Goal: Task Accomplishment & Management: Complete application form

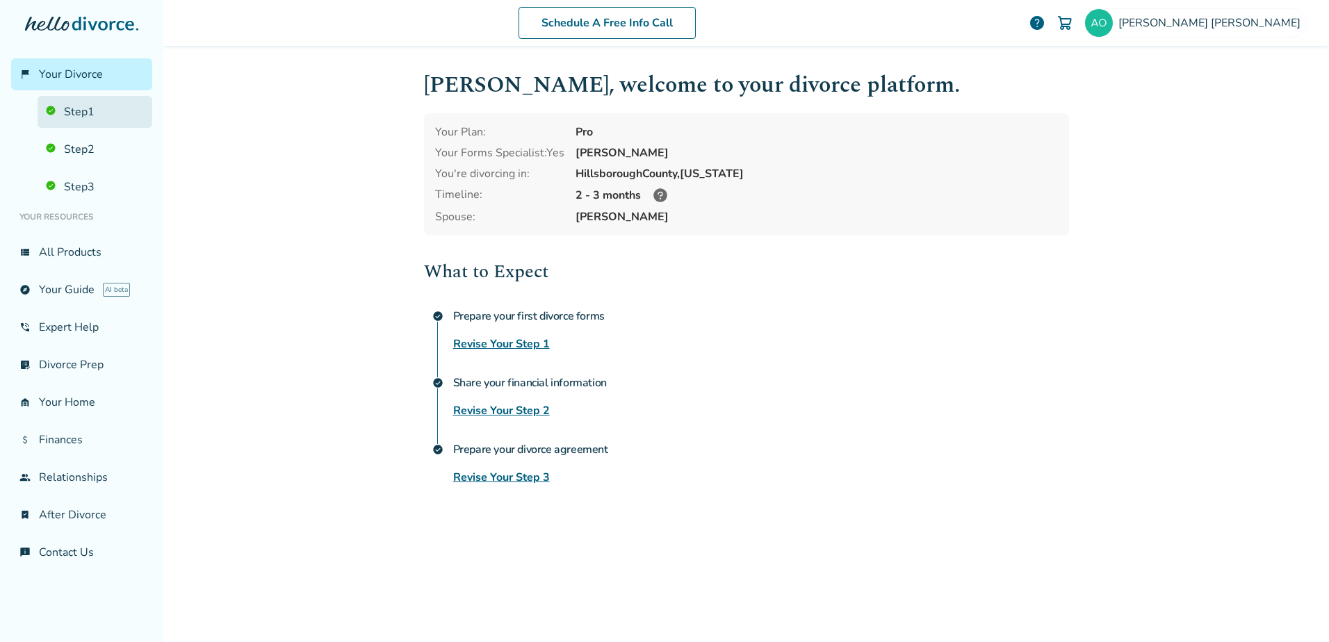
click at [101, 111] on link "Step 1" at bounding box center [95, 112] width 115 height 32
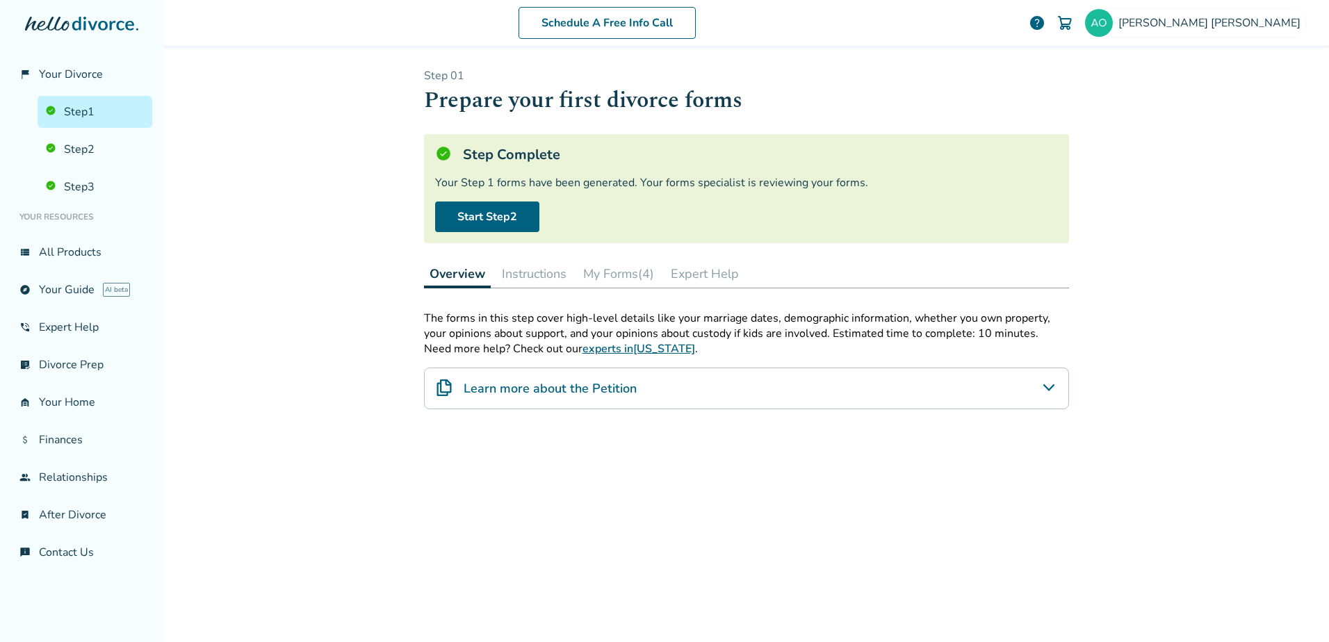
click at [628, 277] on button "My Forms (4)" at bounding box center [618, 274] width 82 height 28
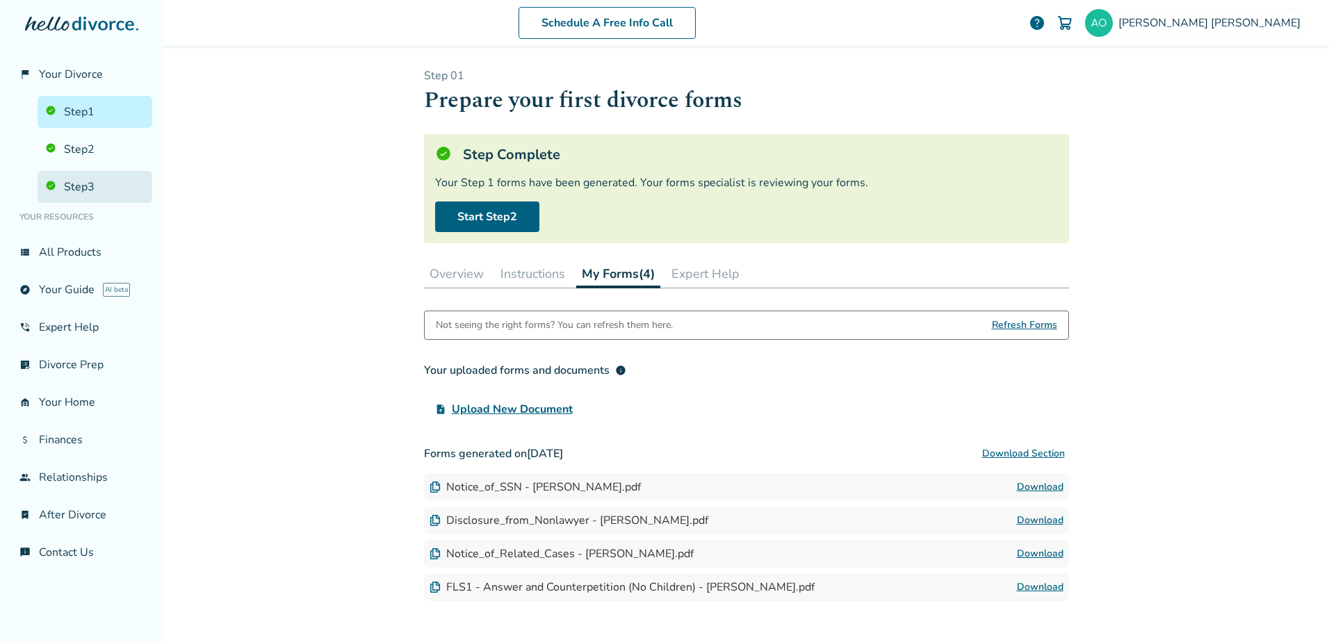
click at [89, 190] on link "Step 3" at bounding box center [95, 187] width 115 height 32
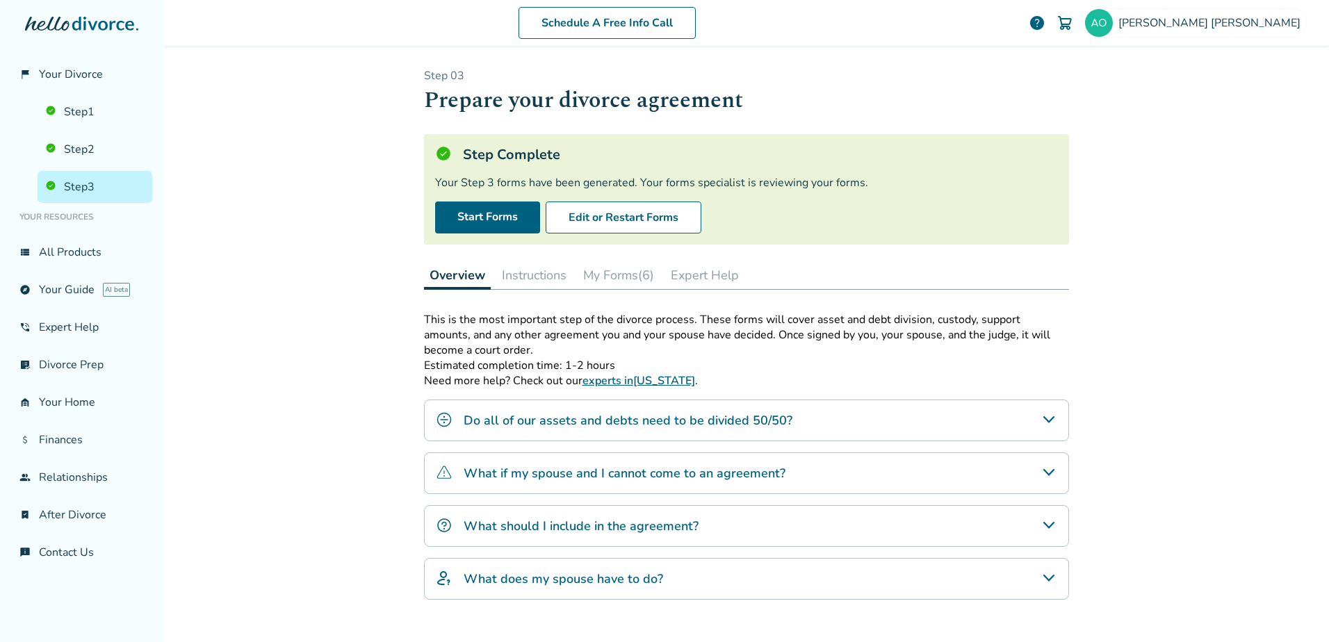
click at [643, 274] on button "My Forms (6)" at bounding box center [618, 275] width 82 height 28
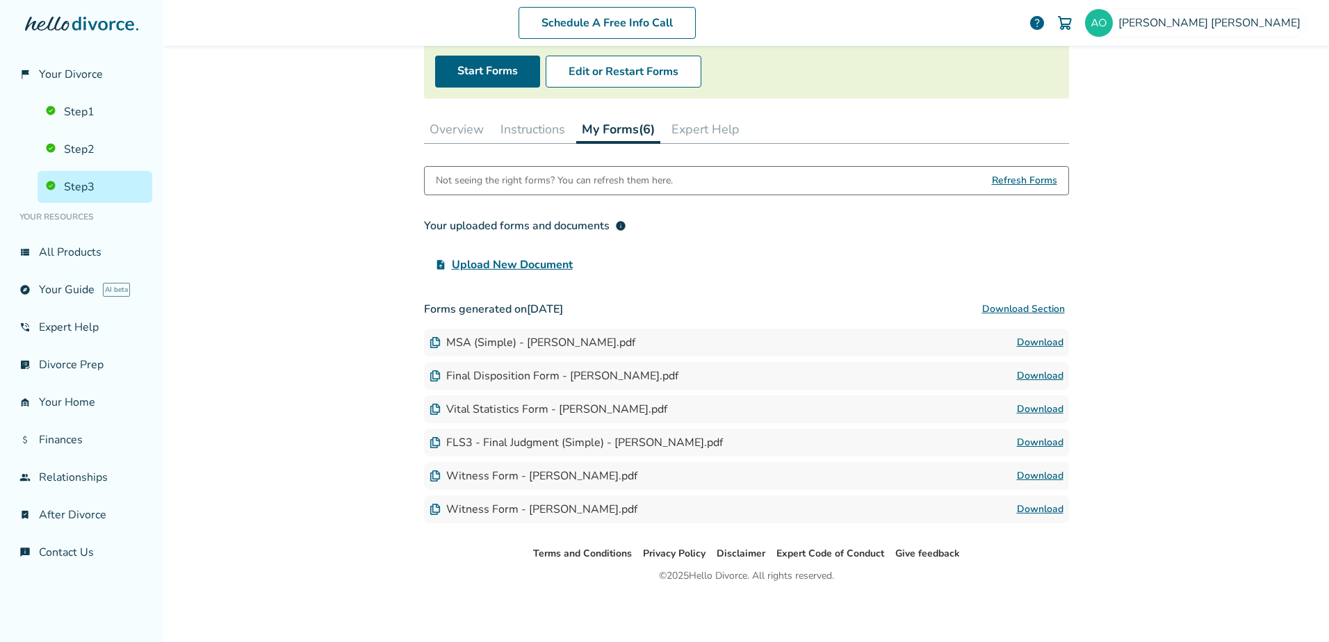
scroll to position [147, 0]
click at [90, 155] on link "Step 2" at bounding box center [95, 149] width 115 height 32
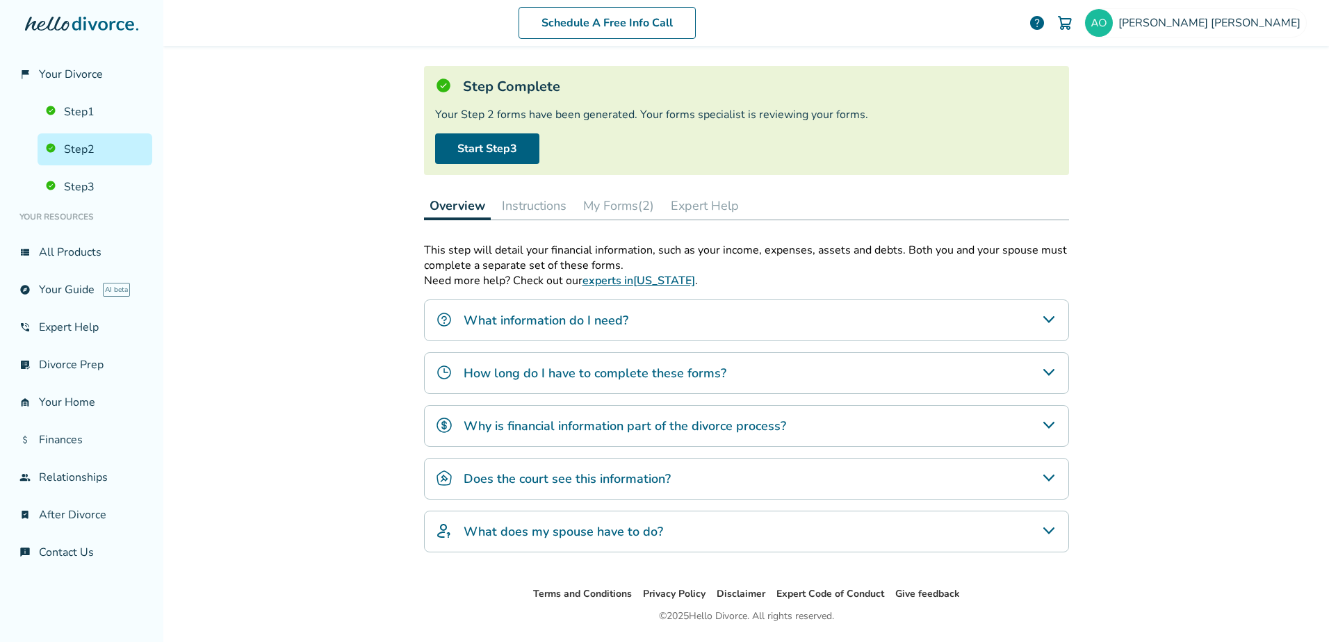
click at [617, 208] on button "My Forms (2)" at bounding box center [618, 206] width 82 height 28
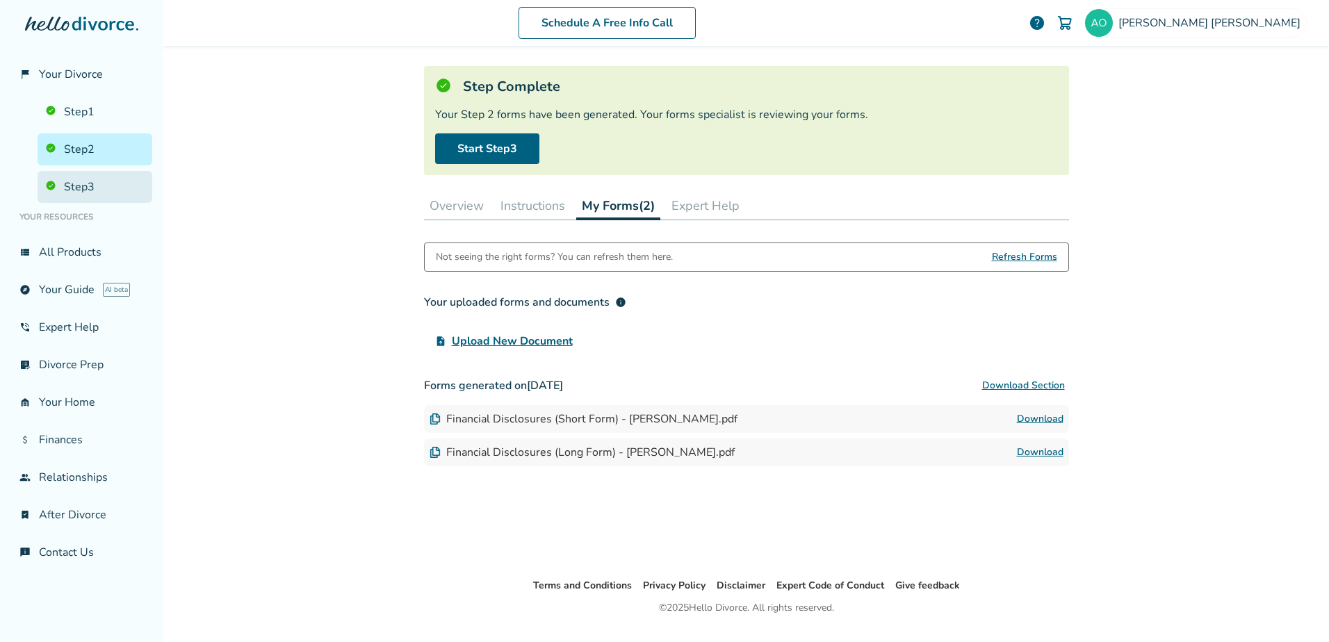
click at [84, 179] on link "Step 3" at bounding box center [95, 187] width 115 height 32
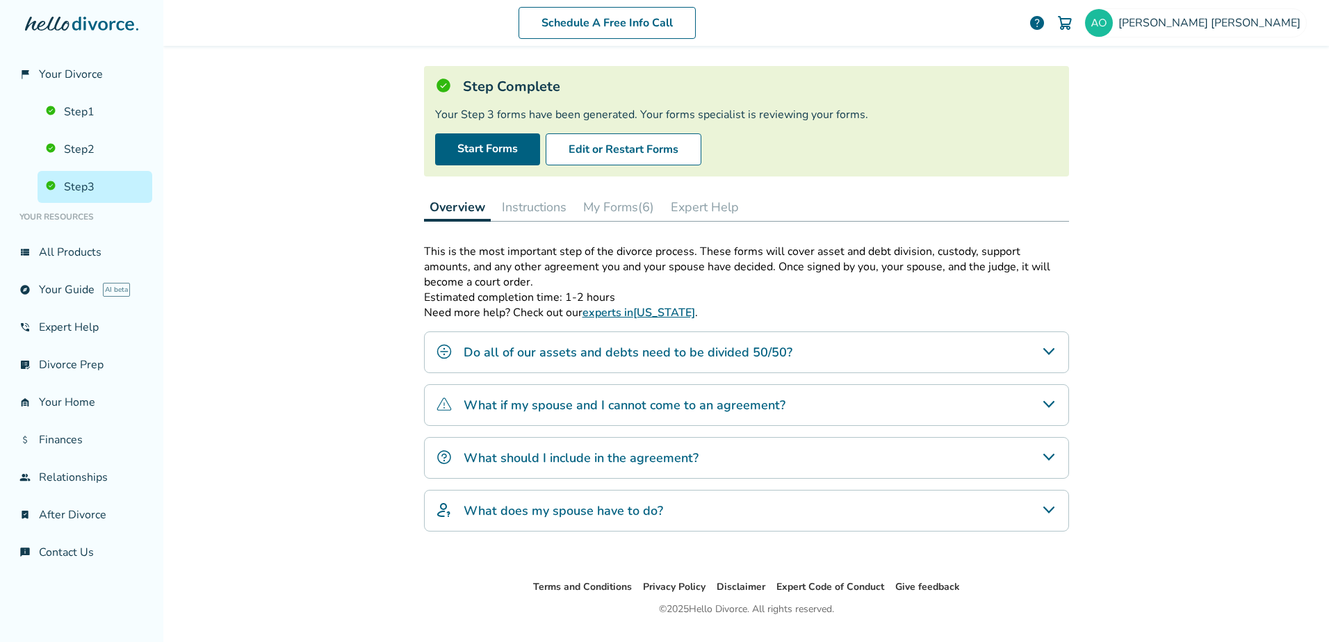
click at [626, 202] on button "My Forms (6)" at bounding box center [618, 207] width 82 height 28
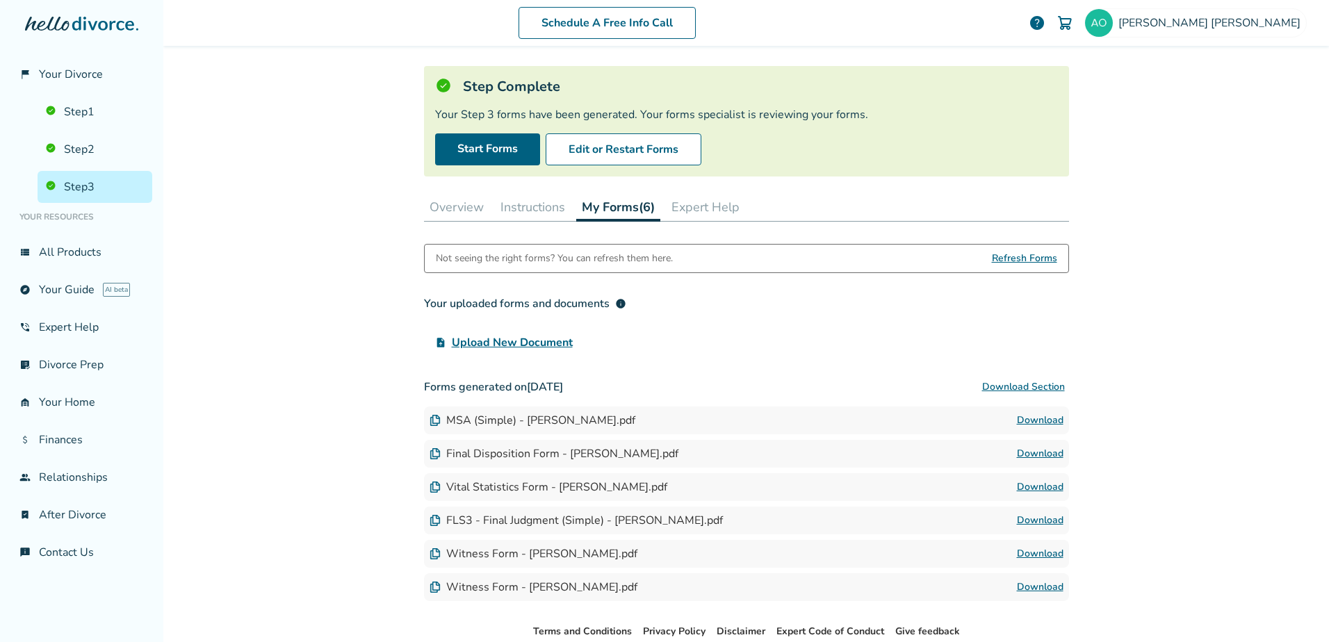
scroll to position [147, 0]
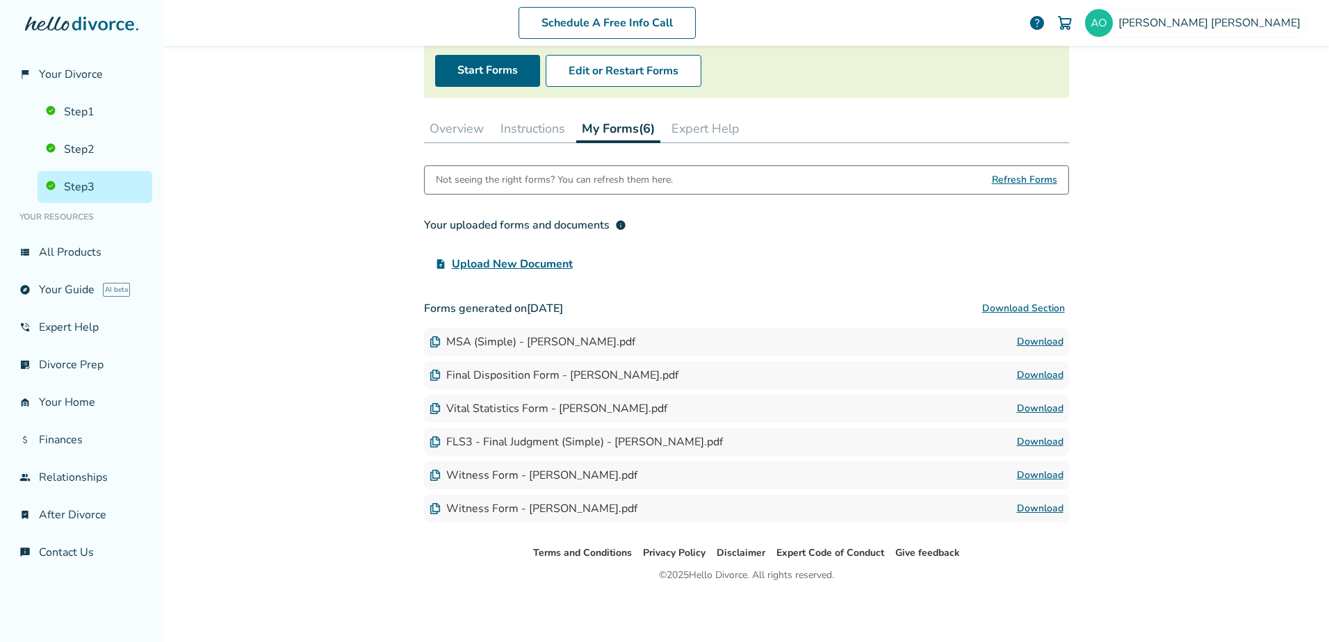
click at [429, 475] on img at bounding box center [434, 475] width 11 height 11
click at [429, 476] on img at bounding box center [434, 475] width 11 height 11
click at [429, 477] on img at bounding box center [434, 475] width 11 height 11
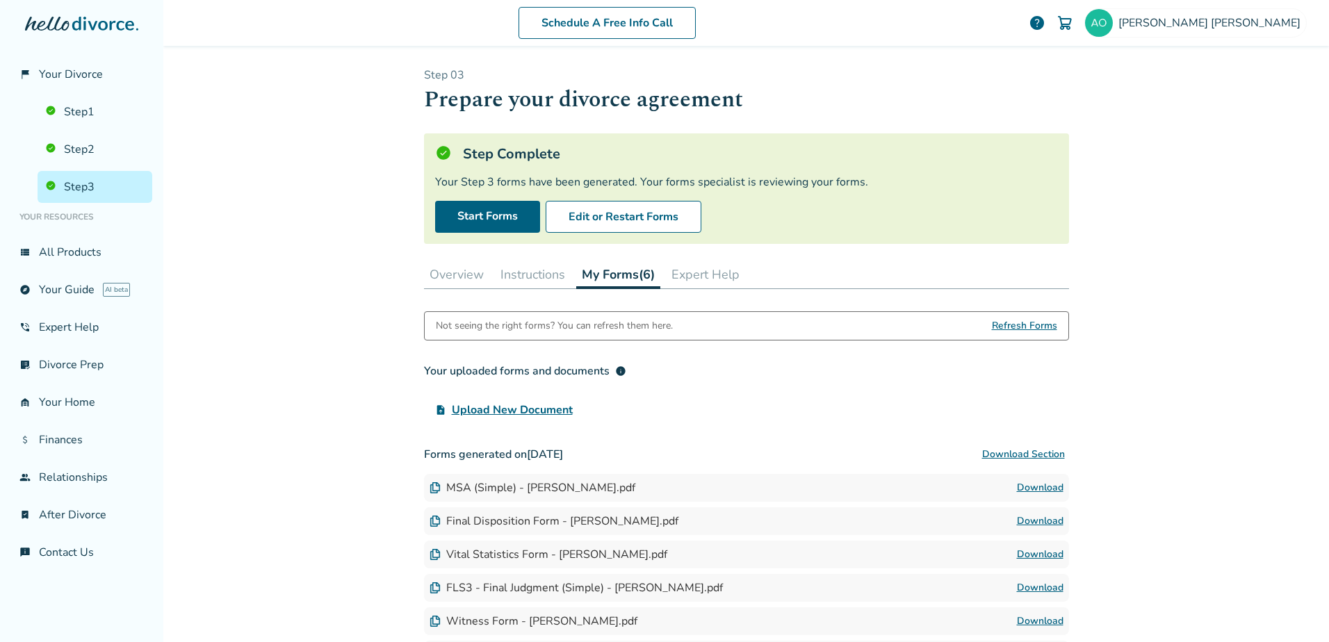
scroll to position [0, 0]
click at [1217, 22] on span "[PERSON_NAME]" at bounding box center [1212, 22] width 188 height 15
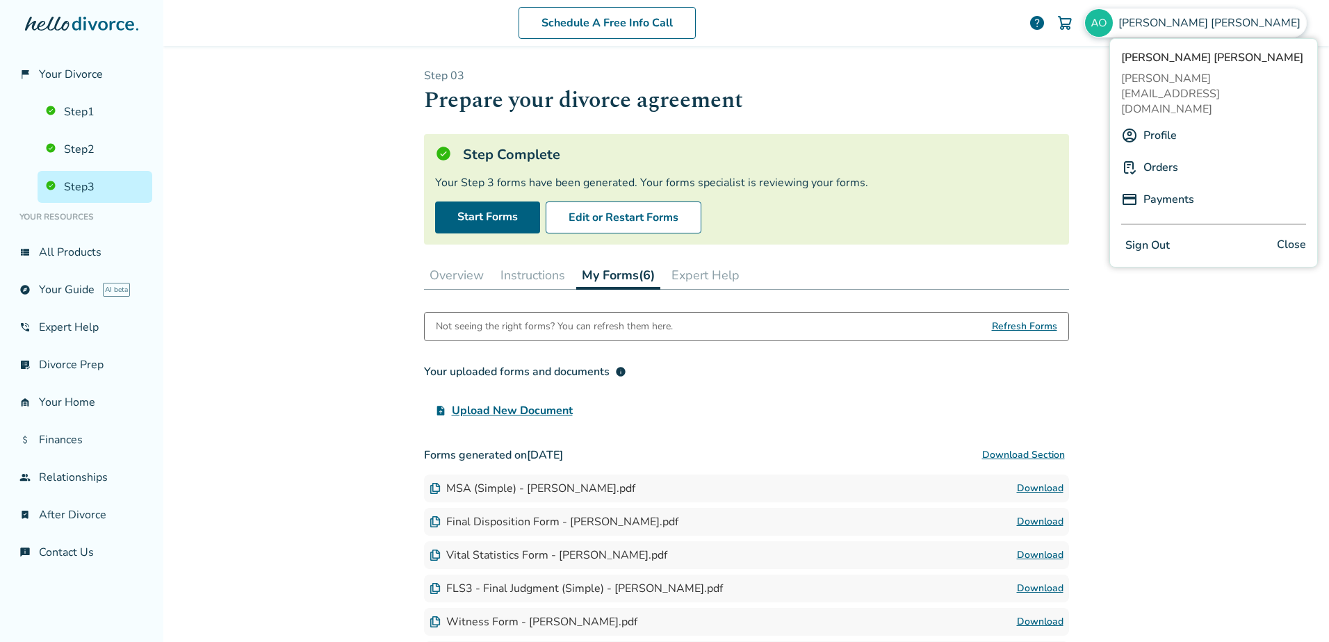
click at [1137, 236] on button "Sign Out" at bounding box center [1147, 246] width 53 height 20
